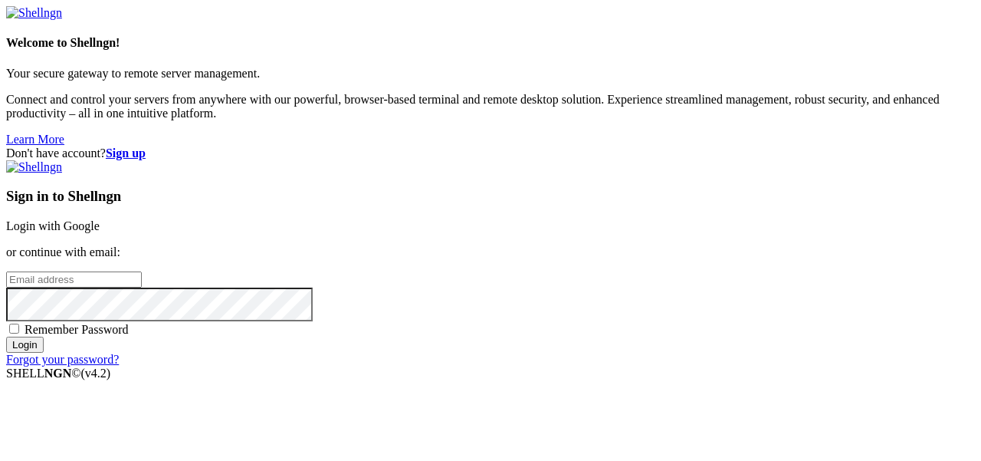
click at [100, 219] on link "Login with Google" at bounding box center [53, 225] width 94 height 13
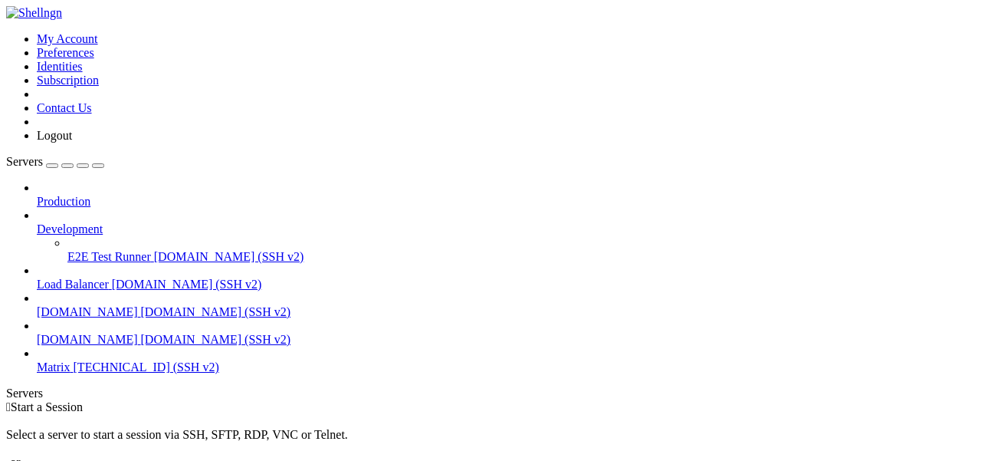
click at [140, 360] on span "[TECHNICAL_ID] (SSH v2)" at bounding box center [147, 366] width 146 height 13
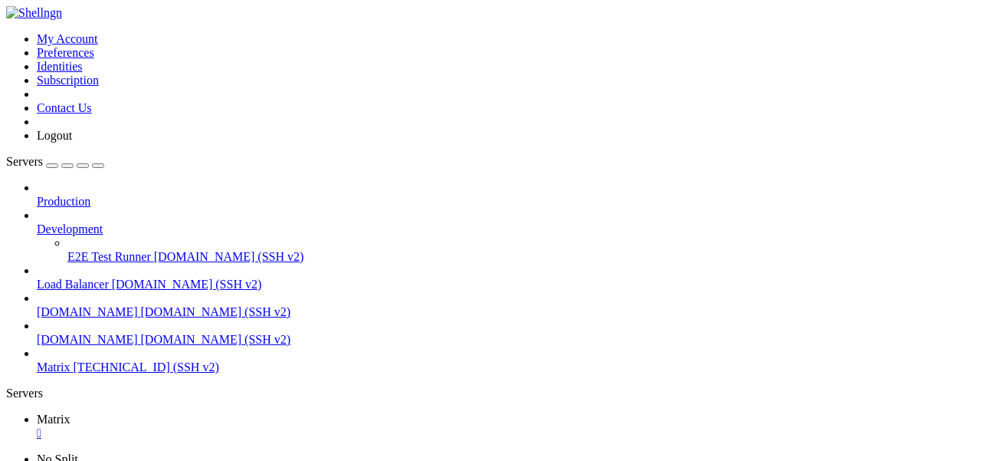
scroll to position [64, 0]
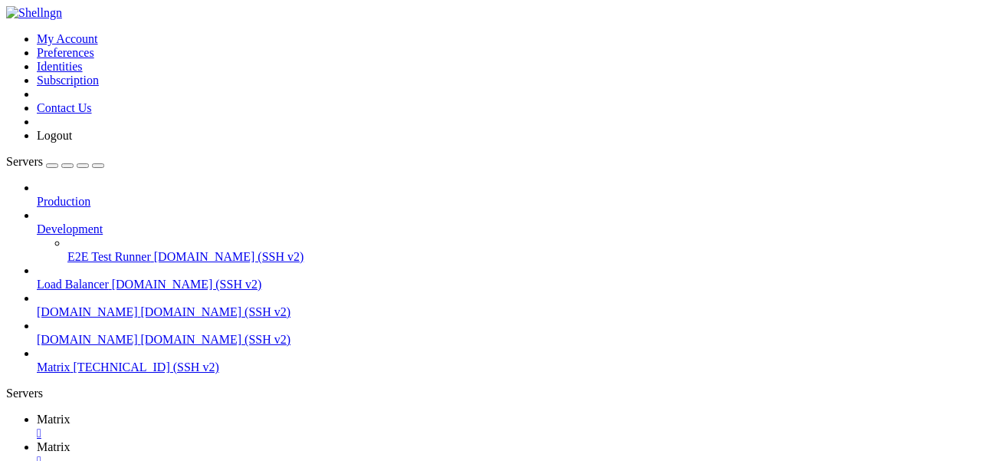
type input "/etc/apache2/sites-available"
drag, startPoint x: 401, startPoint y: 238, endPoint x: 307, endPoint y: 238, distance: 94.3
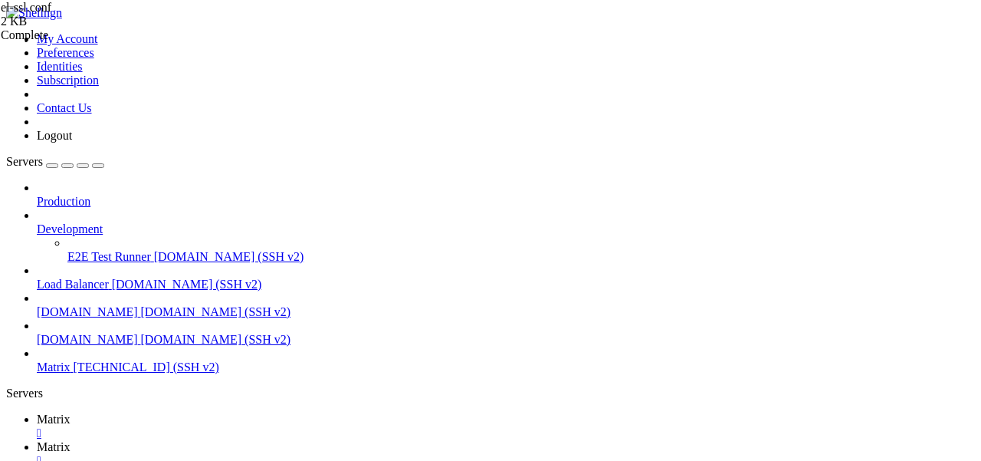
drag, startPoint x: 312, startPoint y: 312, endPoint x: 238, endPoint y: 241, distance: 101.9
type textarea "DocumentRoot /usr/share/element-web"
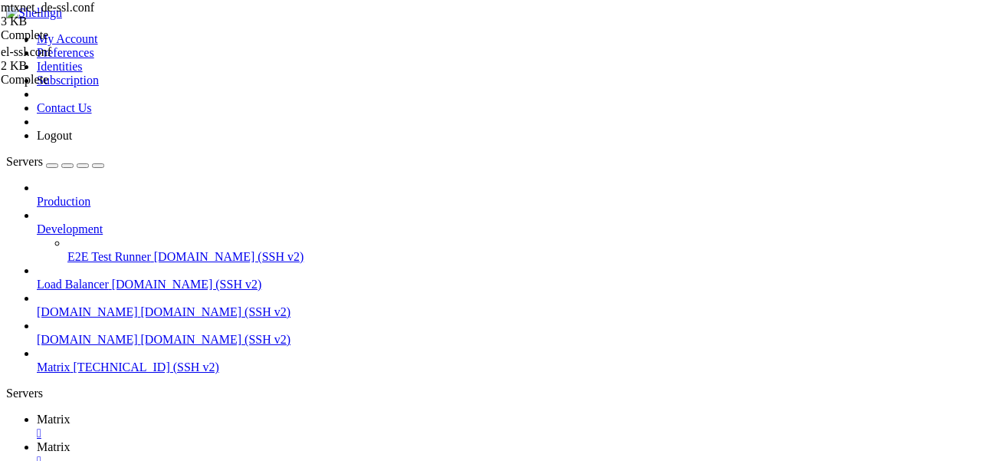
drag, startPoint x: 300, startPoint y: 304, endPoint x: 238, endPoint y: 239, distance: 89.5
type textarea "DocumentRoot /var/www/mtx"
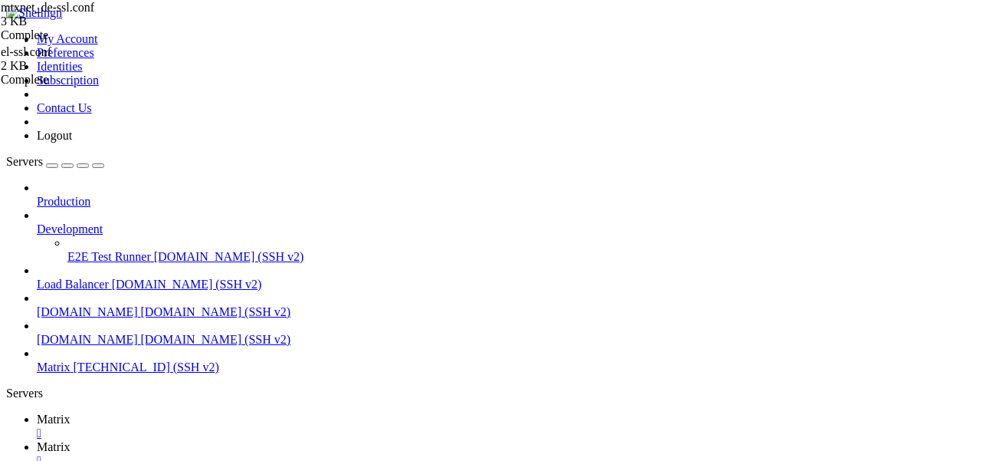
scroll to position [105, 0]
click at [76, 393] on span " element-web" at bounding box center [41, 399] width 67 height 13
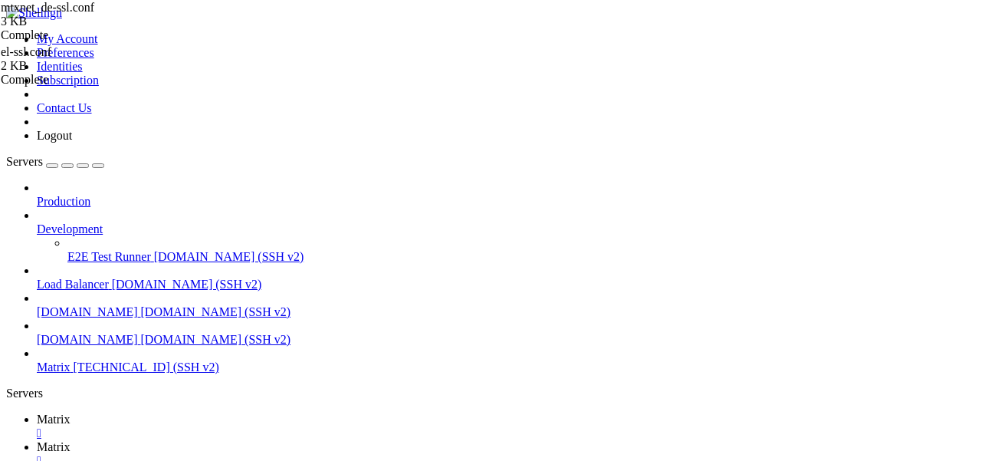
click at [76, 393] on span " element-web" at bounding box center [41, 399] width 67 height 13
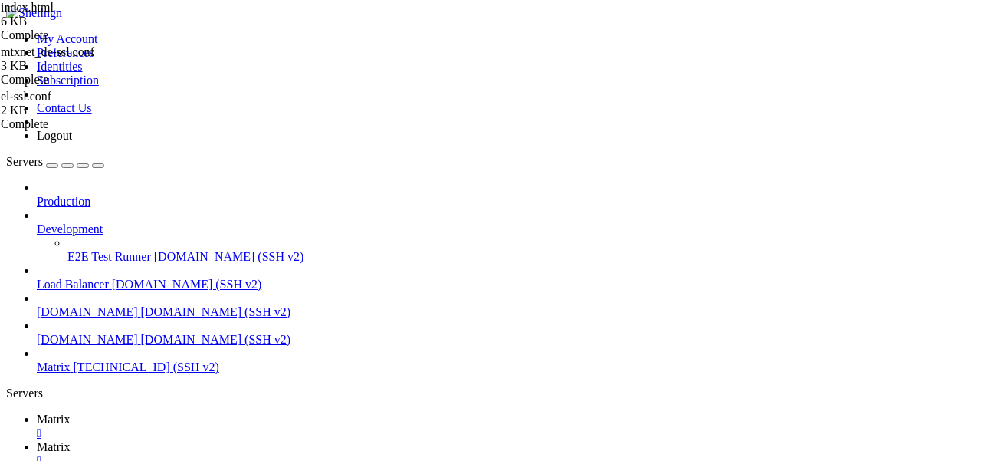
type input "/usr/share/element-web/assets"
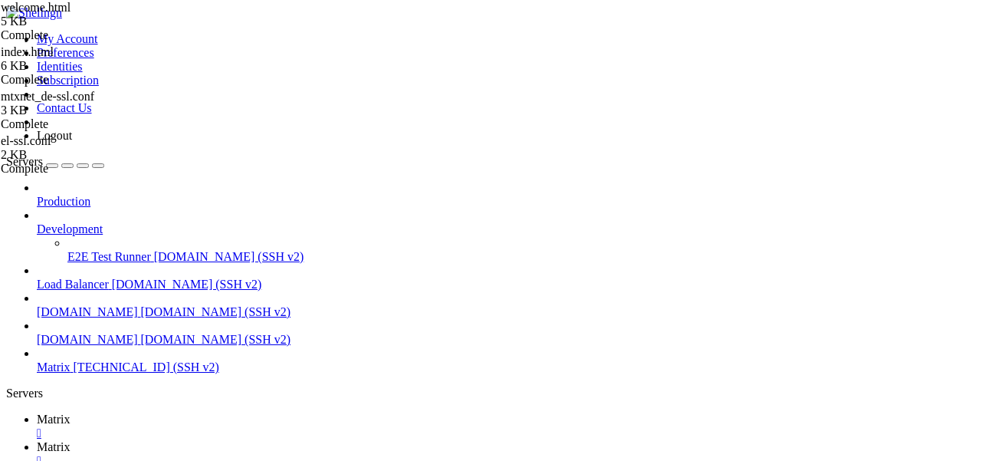
drag, startPoint x: 376, startPoint y: 213, endPoint x: 333, endPoint y: 213, distance: 43.7
type textarea "<a href="[URL][DOMAIN_NAME]" target="_blank" rel="noopener">"
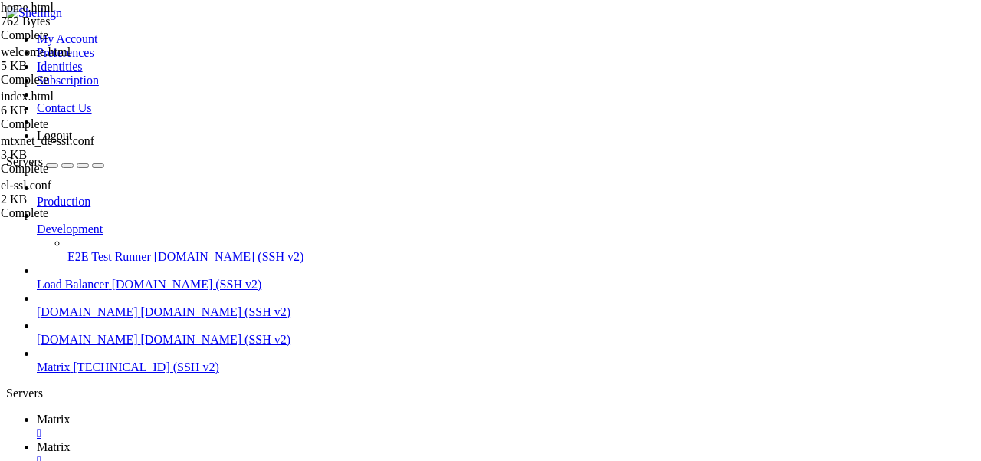
click at [76, 448] on span " element-web" at bounding box center [41, 454] width 67 height 13
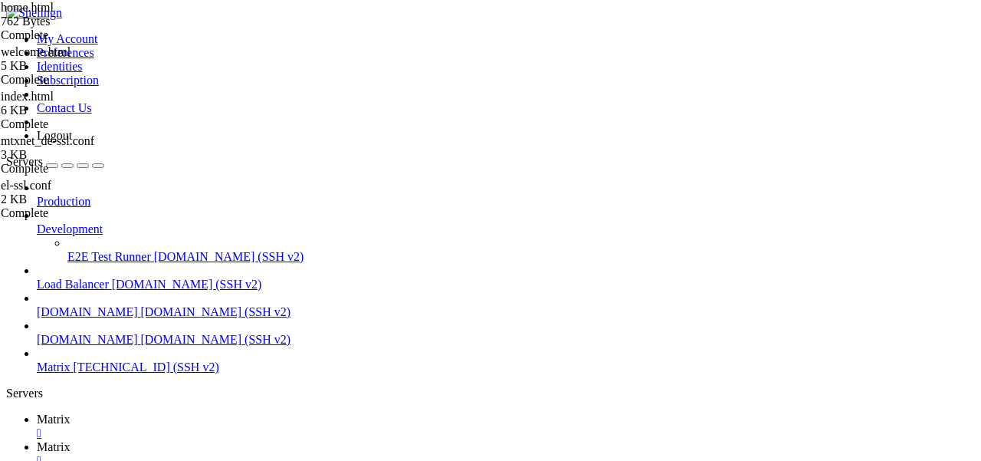
click at [76, 448] on span " element-web" at bounding box center [41, 454] width 67 height 13
type input "/etc/element-web"
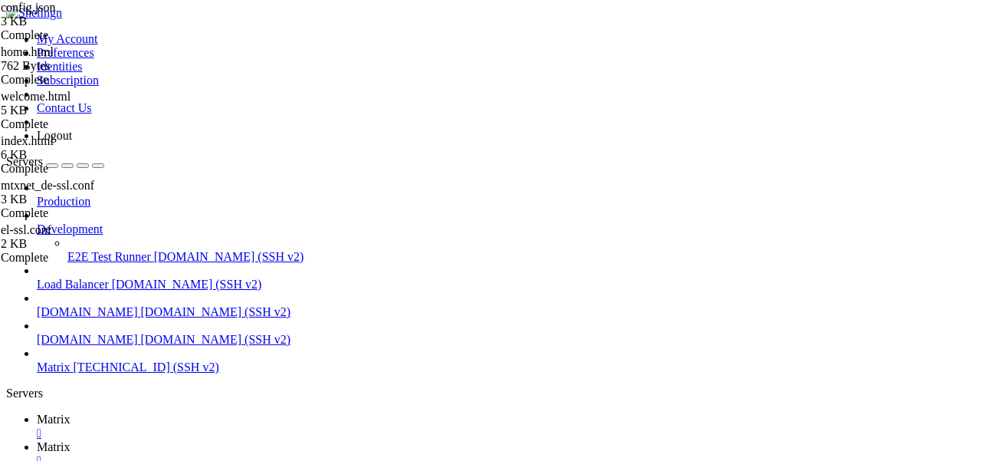
type textarea ""auth_header_logo_url": "[URL][DOMAIN_NAME]","
click at [71, 412] on span "Matrix" at bounding box center [54, 418] width 34 height 13
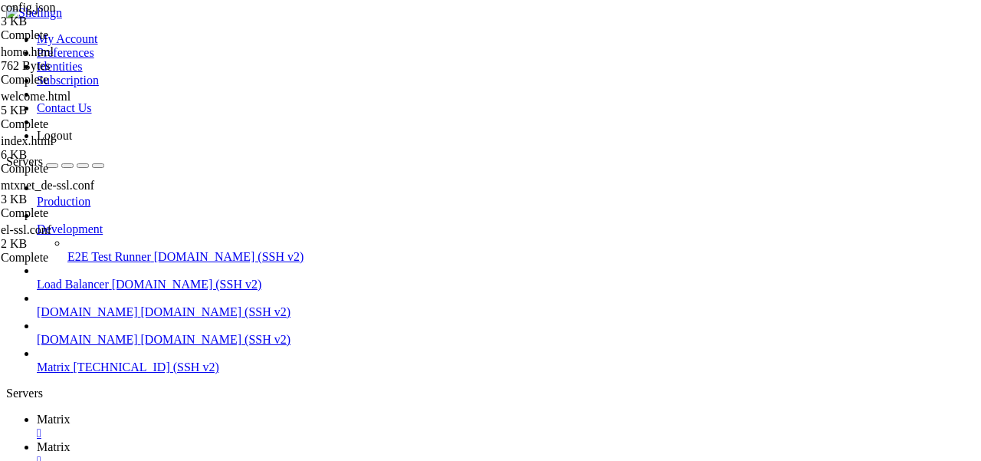
scroll to position [77, 0]
